Goal: Task Accomplishment & Management: Manage account settings

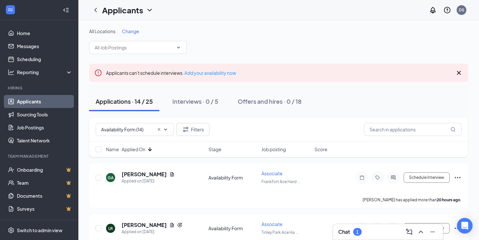
click at [359, 225] on div "Chat 1" at bounding box center [388, 232] width 110 height 16
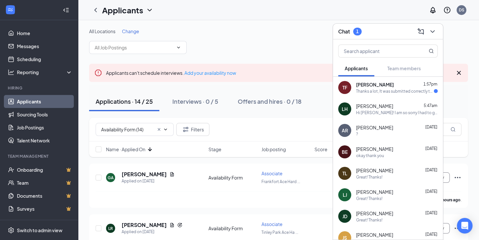
click at [369, 82] on span "[PERSON_NAME]" at bounding box center [375, 84] width 38 height 6
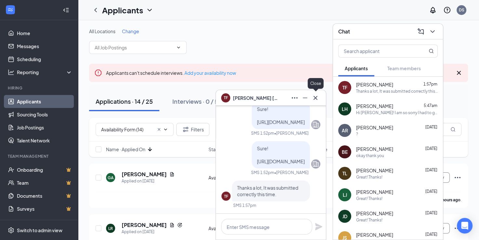
click at [316, 102] on button at bounding box center [315, 98] width 10 height 10
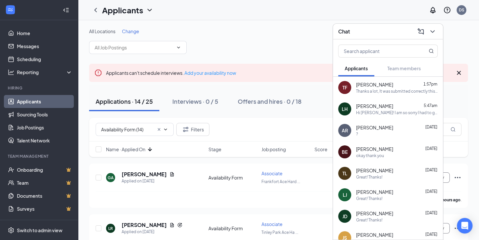
click at [354, 10] on div "Applicants DS" at bounding box center [278, 10] width 401 height 20
click at [430, 33] on icon "ChevronDown" at bounding box center [432, 32] width 8 height 8
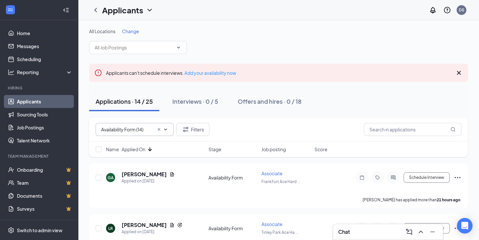
click at [159, 128] on icon "Cross" at bounding box center [158, 129] width 5 height 5
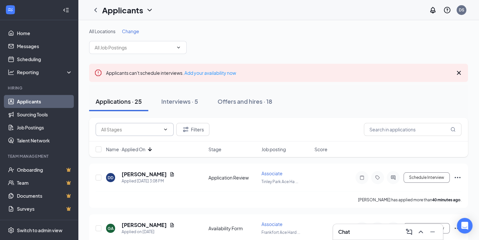
click at [166, 129] on icon "ChevronDown" at bounding box center [165, 129] width 3 height 2
click at [130, 144] on div "Application Review (1)" at bounding box center [124, 143] width 46 height 7
type input "Application Review (1)"
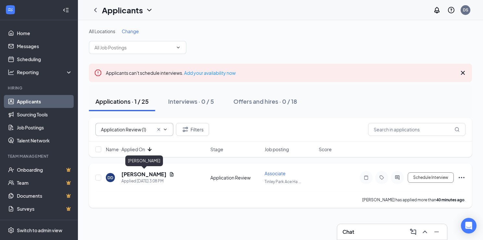
click at [159, 172] on h5 "[PERSON_NAME]" at bounding box center [144, 174] width 45 height 7
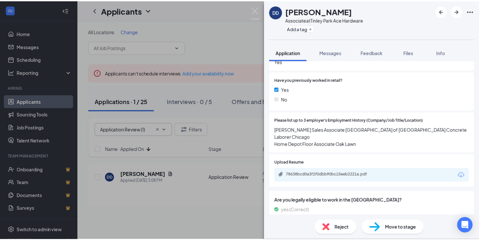
scroll to position [352, 0]
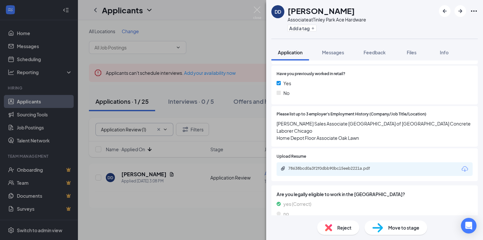
click at [353, 165] on div "78638bcd0a3f2f0dbb90bc15eeb2221a.pdf" at bounding box center [375, 169] width 196 height 14
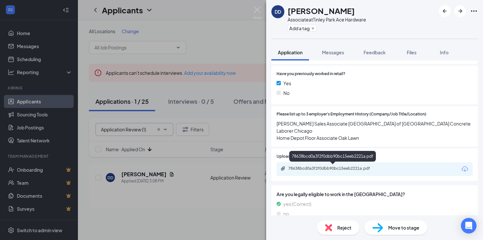
click at [352, 169] on div "78638bcd0a3f2f0dbb90bc15eeb2221a.pdf" at bounding box center [334, 168] width 91 height 5
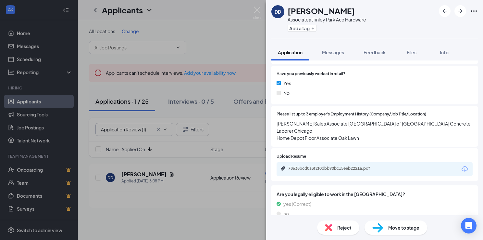
click at [393, 226] on span "Move to stage" at bounding box center [404, 227] width 31 height 7
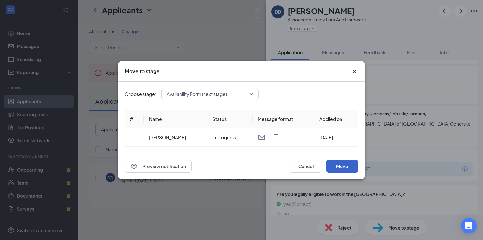
click at [342, 168] on button "Move" at bounding box center [342, 166] width 32 height 13
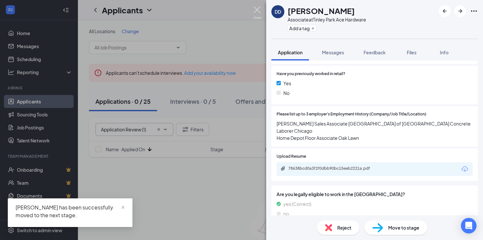
click at [258, 14] on img at bounding box center [257, 12] width 8 height 13
